Goal: Transaction & Acquisition: Purchase product/service

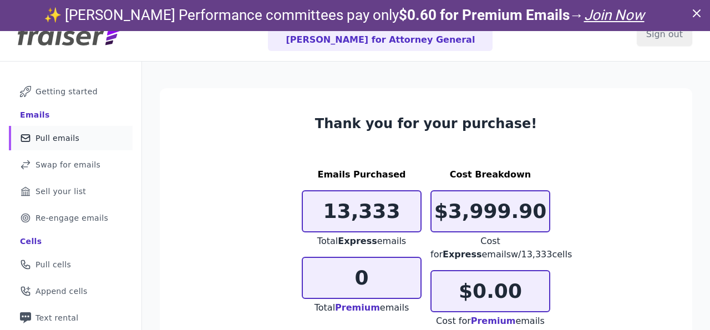
click at [72, 137] on span "Pull emails" at bounding box center [57, 138] width 44 height 11
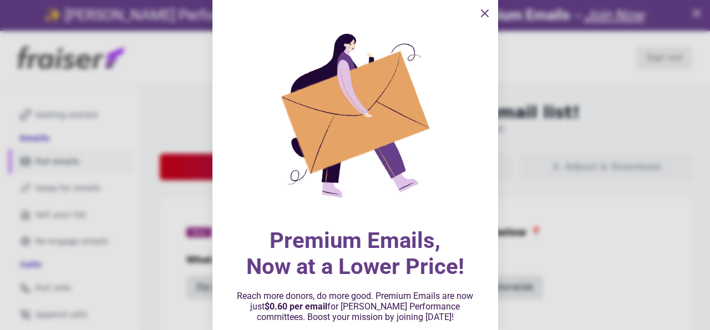
click at [484, 14] on icon "information" at bounding box center [484, 13] width 13 height 13
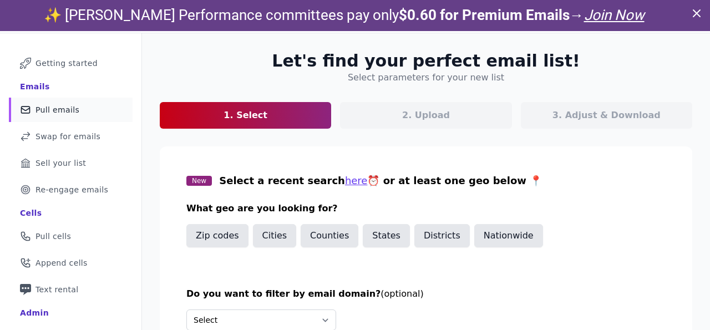
scroll to position [74, 0]
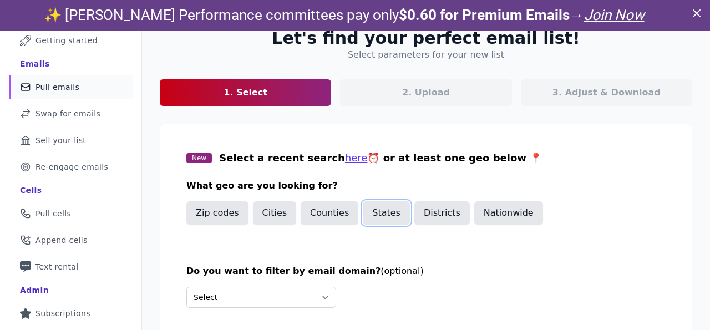
click at [384, 216] on button "States" at bounding box center [386, 212] width 47 height 23
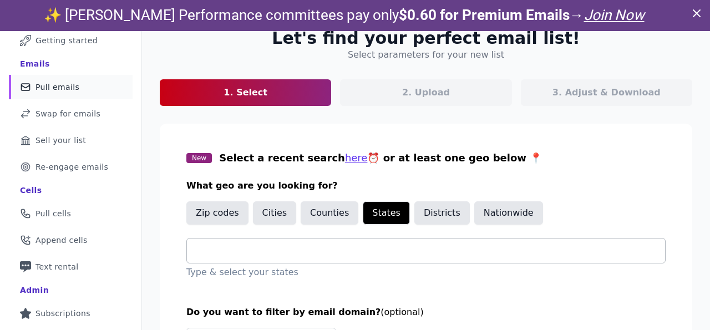
click at [287, 248] on input "text" at bounding box center [430, 250] width 469 height 13
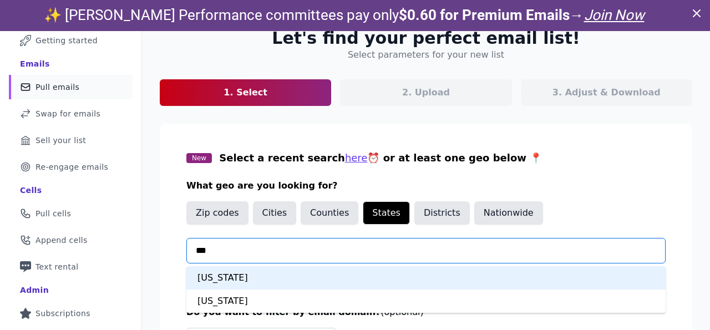
type input "****"
click at [272, 275] on div "Colorado" at bounding box center [425, 277] width 479 height 23
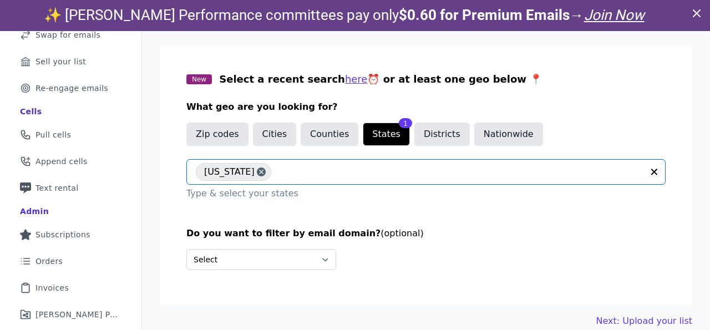
scroll to position [172, 0]
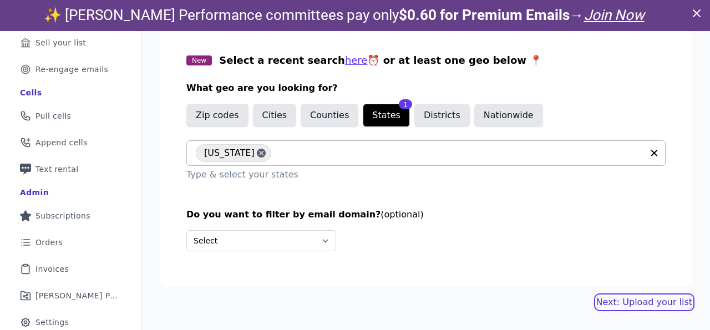
click at [610, 300] on link "Next: Upload your list" at bounding box center [644, 302] width 96 height 13
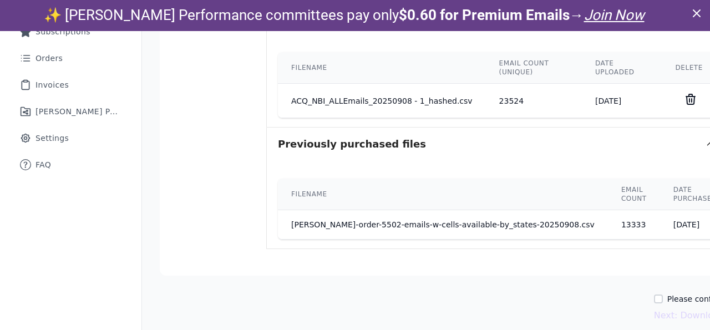
scroll to position [381, 0]
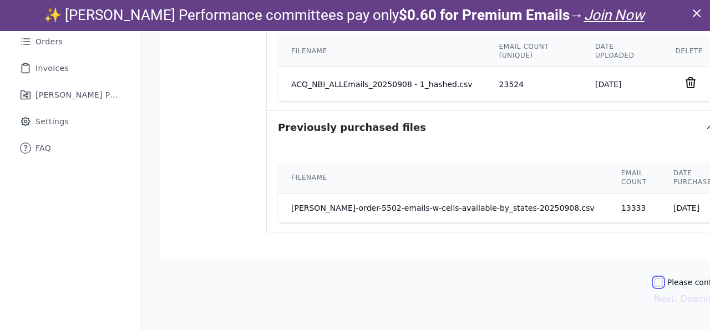
click at [654, 281] on input "Please confirm you have no lists to upload." at bounding box center [658, 282] width 9 height 9
checkbox input "true"
click at [654, 296] on button "Next: Download your list" at bounding box center [708, 298] width 109 height 13
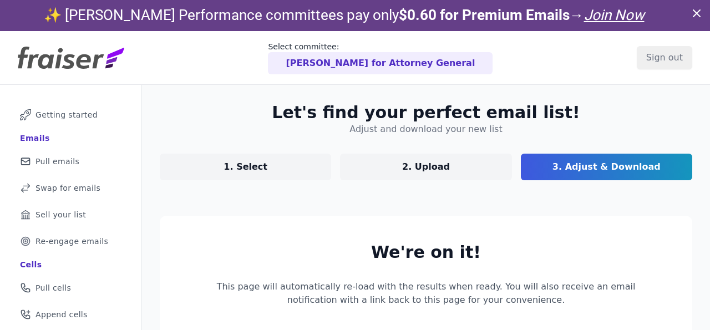
click at [246, 171] on p "1. Select" at bounding box center [245, 166] width 44 height 13
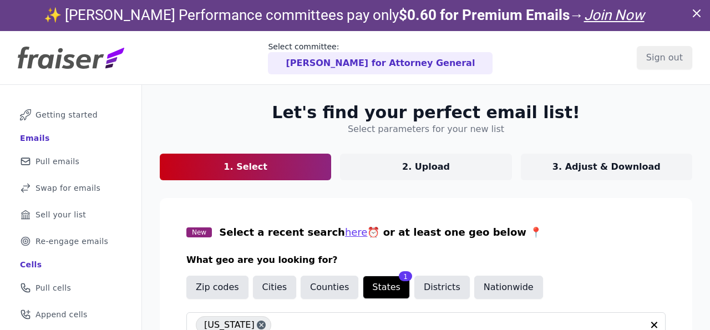
click at [566, 166] on p "3. Adjust & Download" at bounding box center [606, 166] width 108 height 13
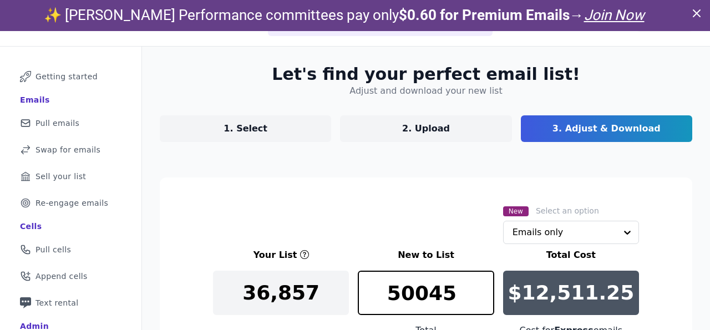
scroll to position [63, 0]
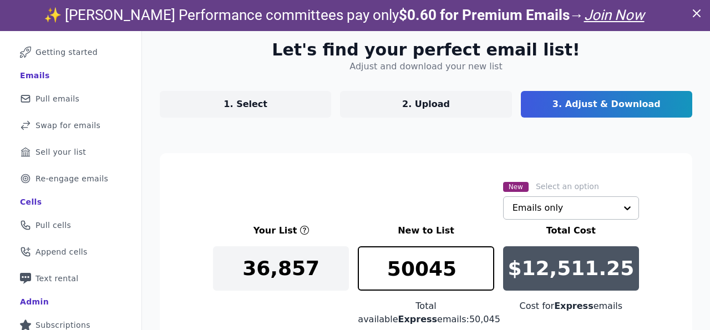
click at [519, 216] on input "text" at bounding box center [564, 208] width 104 height 22
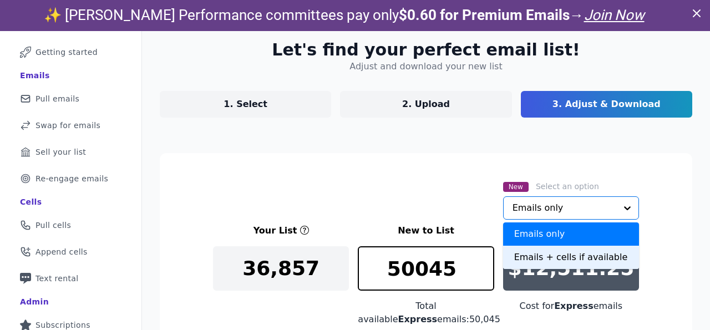
click at [515, 253] on div "Emails + cells if available" at bounding box center [571, 257] width 136 height 23
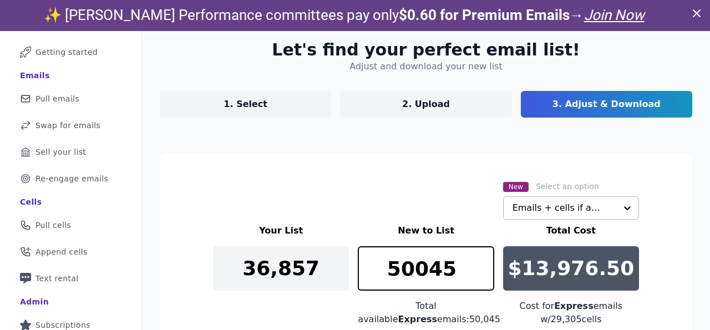
click at [403, 195] on div "New Select an option Emails + cells if available" at bounding box center [426, 200] width 426 height 40
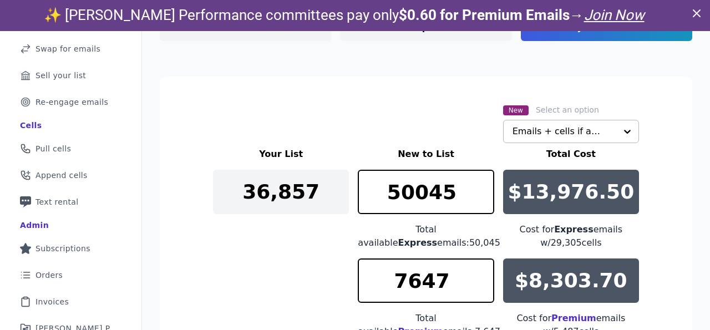
scroll to position [146, 0]
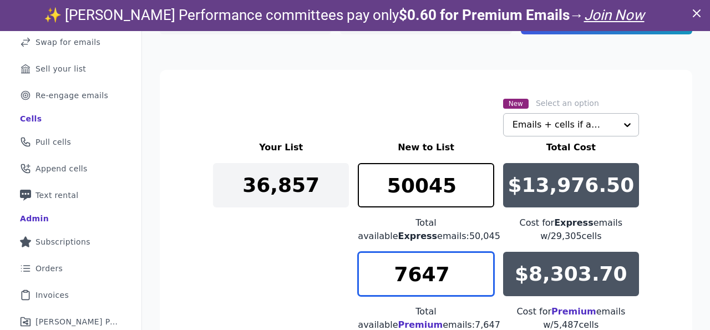
drag, startPoint x: 444, startPoint y: 271, endPoint x: 401, endPoint y: 272, distance: 42.7
click at [401, 272] on input "7647" at bounding box center [426, 274] width 136 height 44
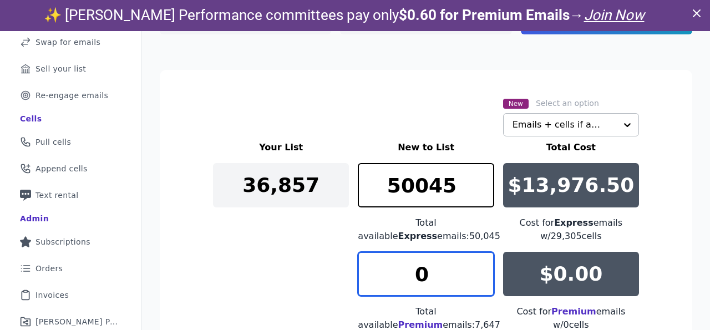
type input "0"
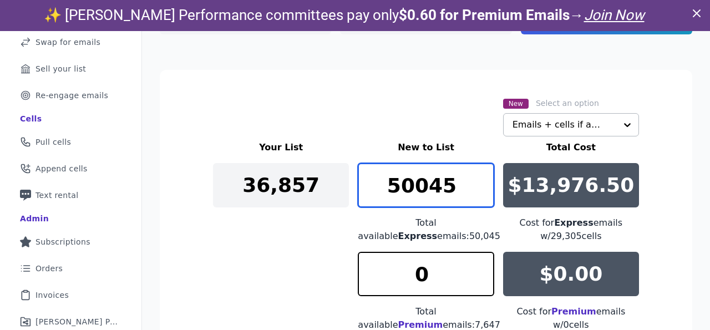
click at [450, 190] on input "50045" at bounding box center [426, 185] width 136 height 44
click at [490, 194] on input "15004" at bounding box center [426, 185] width 136 height 44
click at [488, 194] on input "15003" at bounding box center [426, 185] width 136 height 44
click at [483, 194] on input "15002" at bounding box center [426, 185] width 136 height 44
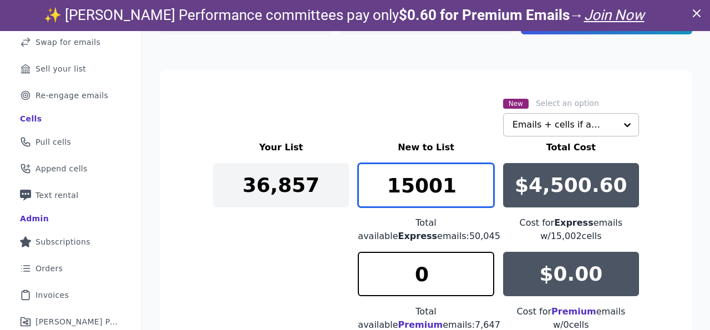
click at [483, 194] on input "15001" at bounding box center [426, 185] width 136 height 44
type input "15000"
click at [483, 194] on input "15000" at bounding box center [426, 185] width 136 height 44
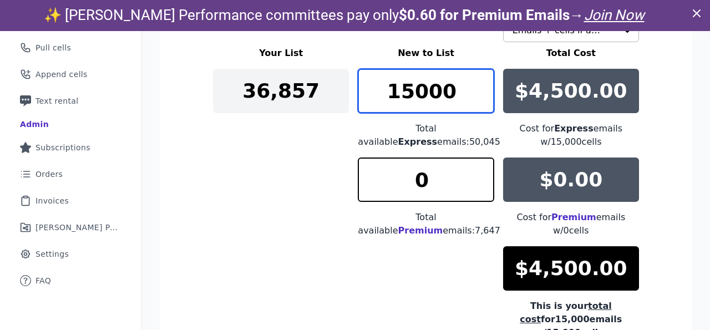
scroll to position [0, 0]
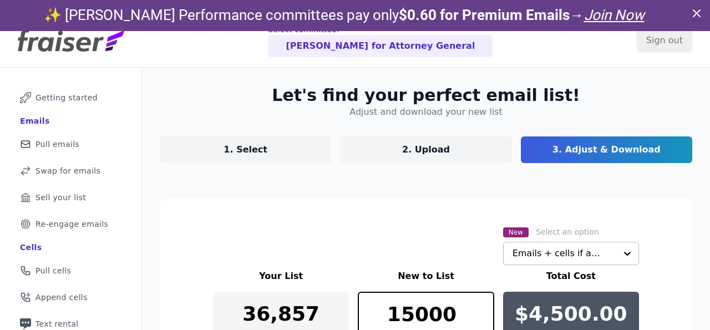
click at [258, 150] on p "1. Select" at bounding box center [245, 149] width 44 height 13
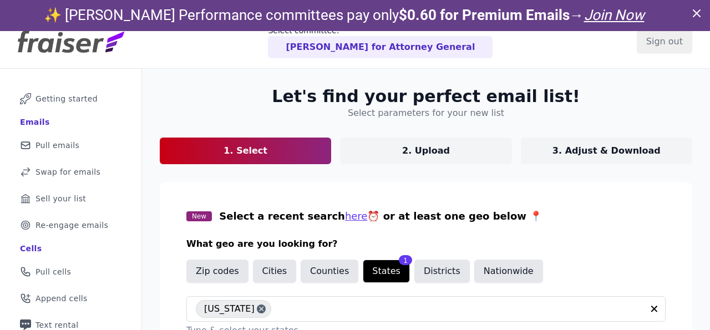
scroll to position [13, 0]
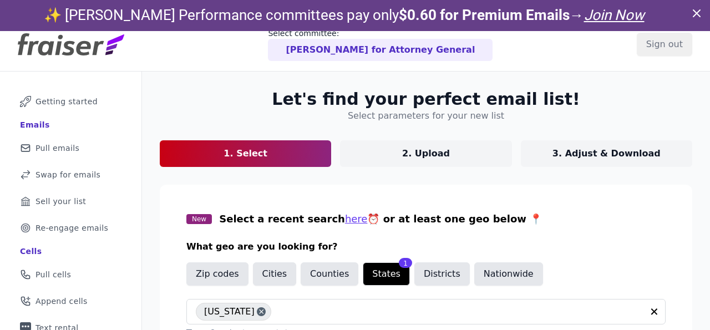
click at [575, 157] on p "3. Adjust & Download" at bounding box center [606, 153] width 108 height 13
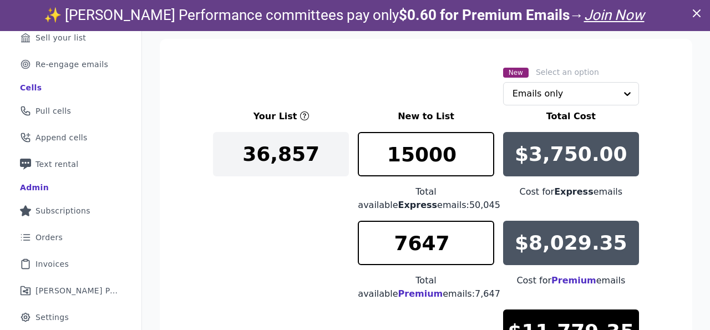
scroll to position [191, 0]
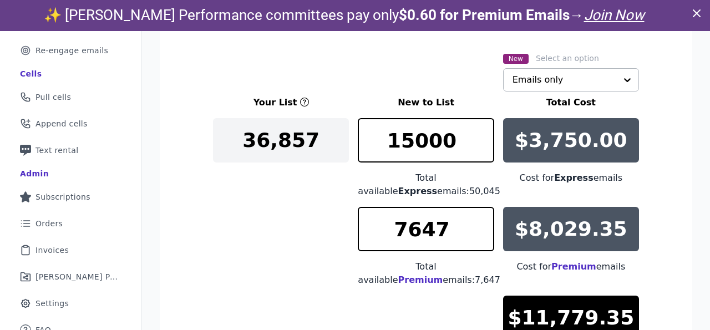
click at [528, 83] on input "text" at bounding box center [564, 80] width 104 height 22
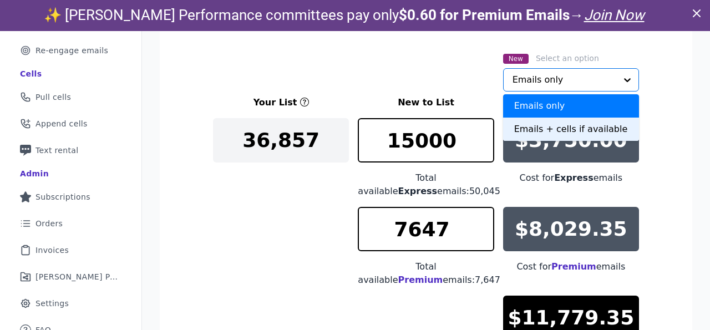
click at [527, 126] on div "Emails + cells if available" at bounding box center [571, 129] width 136 height 23
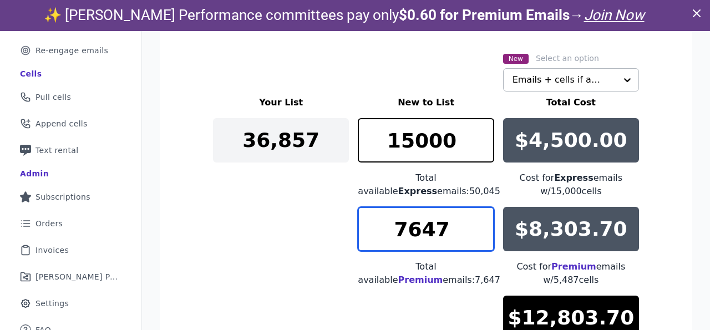
drag, startPoint x: 443, startPoint y: 231, endPoint x: 382, endPoint y: 229, distance: 61.0
click at [384, 229] on input "7647" at bounding box center [426, 229] width 136 height 44
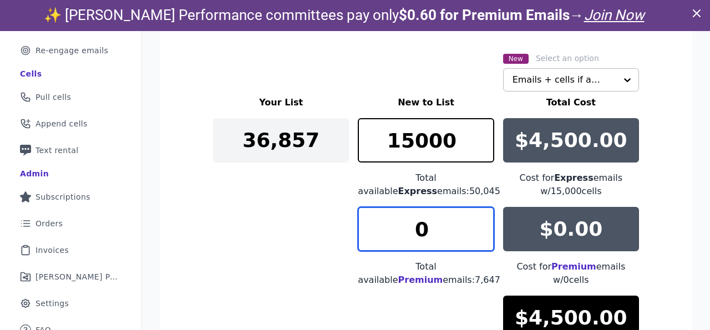
type input "0"
click at [289, 223] on div "Your List New to List Total Cost 36,857 15000 Total available Express emails: 5…" at bounding box center [426, 242] width 426 height 293
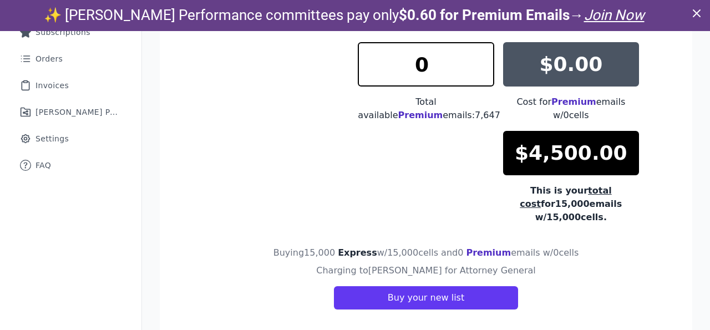
scroll to position [31, 0]
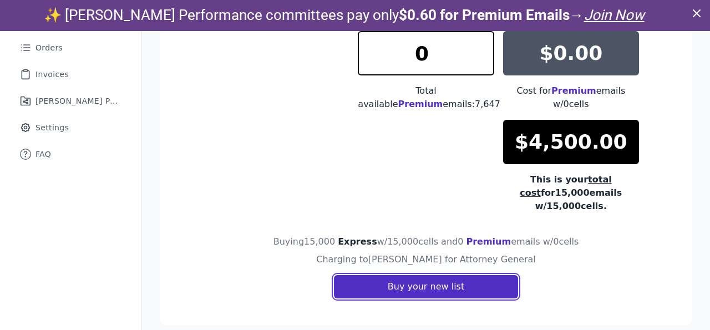
click at [357, 281] on button "Buy your new list" at bounding box center [426, 286] width 184 height 23
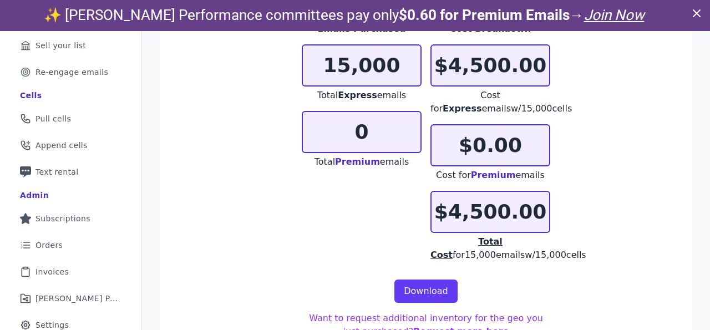
scroll to position [191, 0]
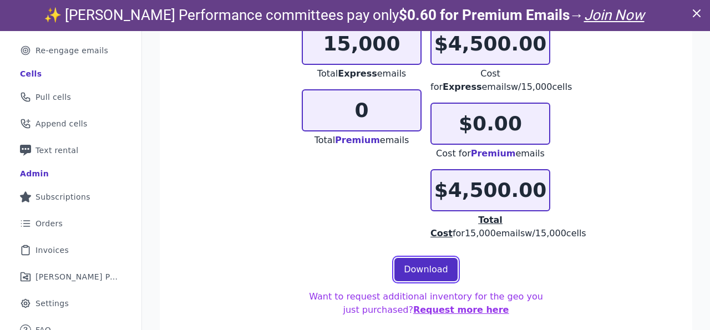
click at [406, 259] on link "Download" at bounding box center [425, 269] width 63 height 23
